Goal: Check status: Check status

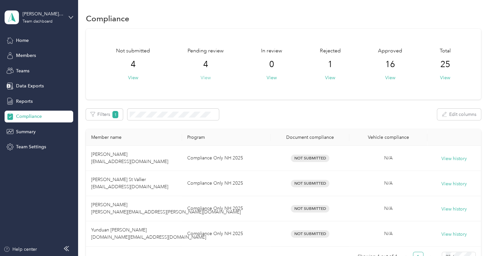
click at [205, 77] on button "View" at bounding box center [206, 77] width 10 height 7
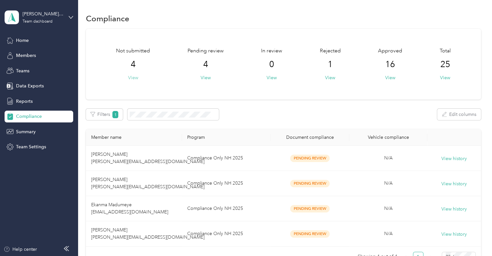
click at [135, 77] on button "View" at bounding box center [133, 77] width 10 height 7
